Goal: Information Seeking & Learning: Find specific fact

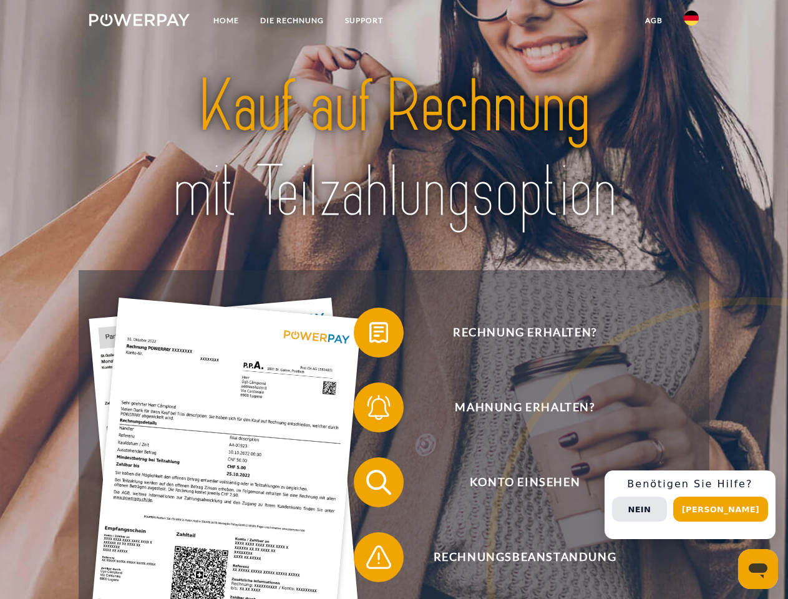
click at [139, 22] on img at bounding box center [139, 20] width 100 height 12
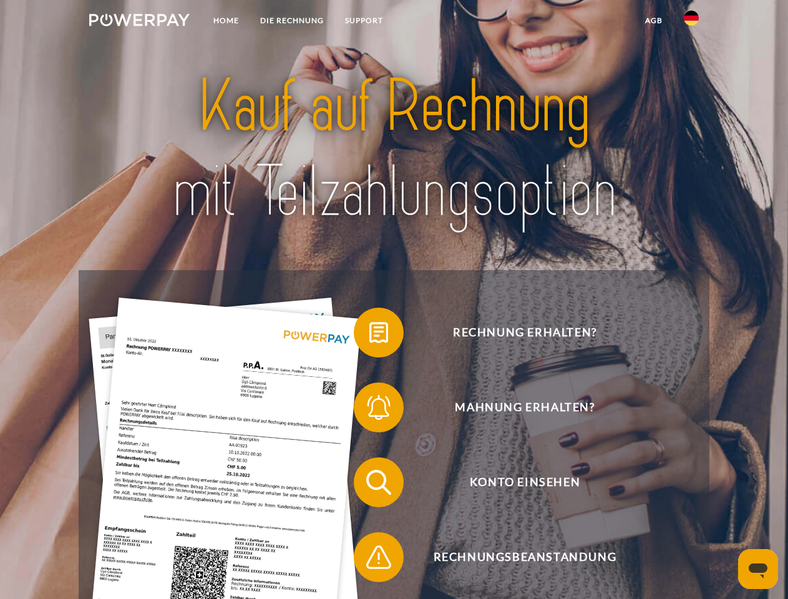
click at [691, 22] on img at bounding box center [691, 18] width 15 height 15
click at [653, 21] on link "agb" at bounding box center [654, 20] width 39 height 22
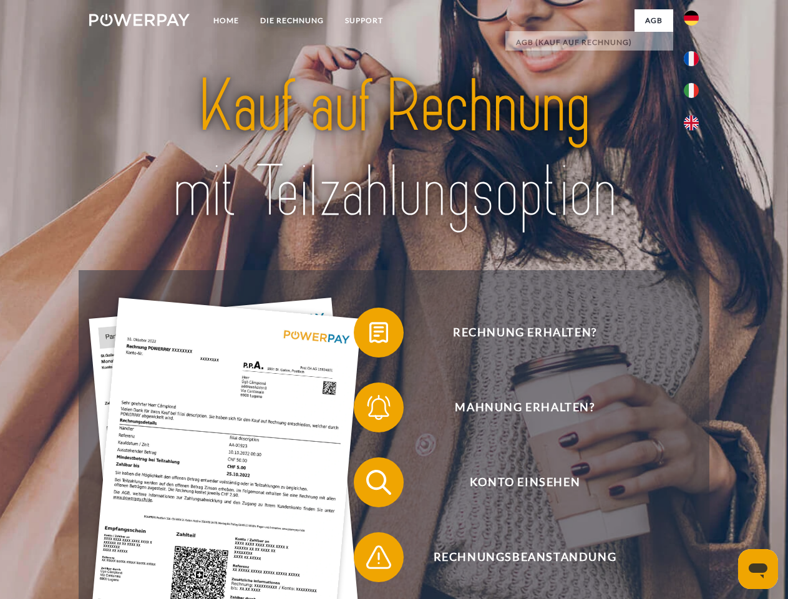
click at [369, 335] on span at bounding box center [360, 332] width 62 height 62
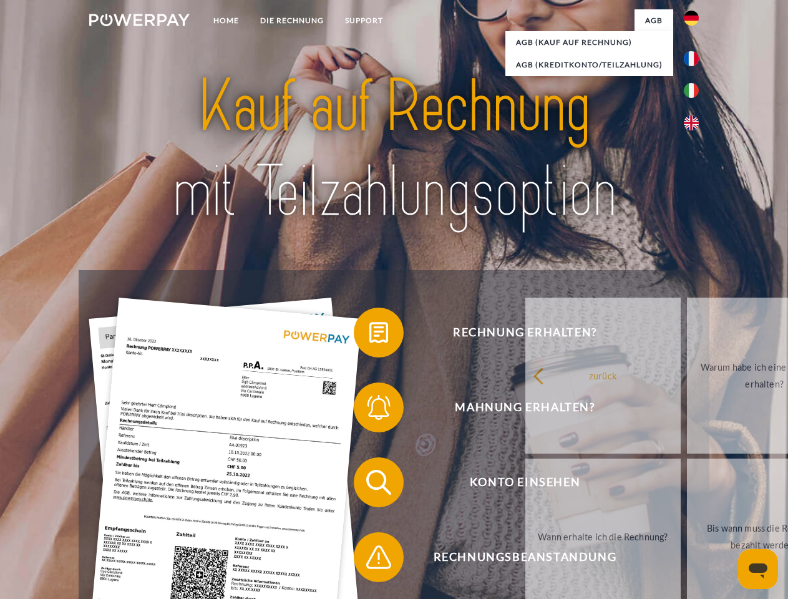
click at [369, 410] on span at bounding box center [360, 407] width 62 height 62
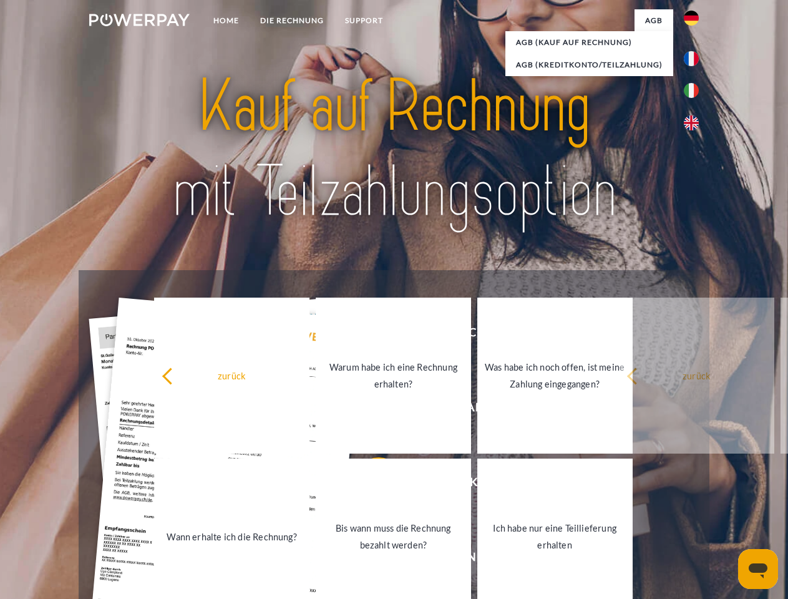
click at [369, 485] on link "Bis wann muss die Rechnung bezahlt werden?" at bounding box center [393, 537] width 155 height 156
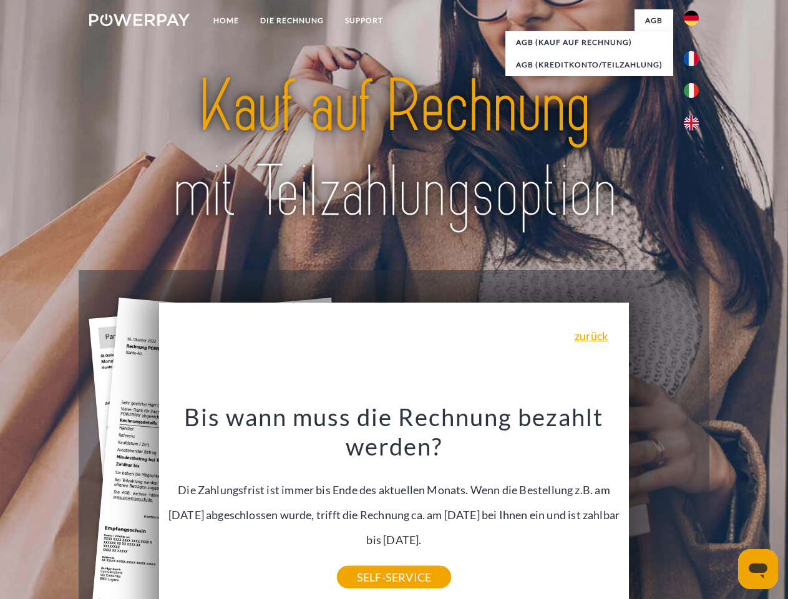
click at [694, 505] on div "Rechnung erhalten? Mahnung erhalten? Konto einsehen" at bounding box center [394, 519] width 630 height 499
click at [664, 507] on span "Konto einsehen" at bounding box center [525, 482] width 306 height 50
click at [725, 509] on header "Home DIE RECHNUNG SUPPORT" at bounding box center [394, 431] width 788 height 862
